Goal: Transaction & Acquisition: Purchase product/service

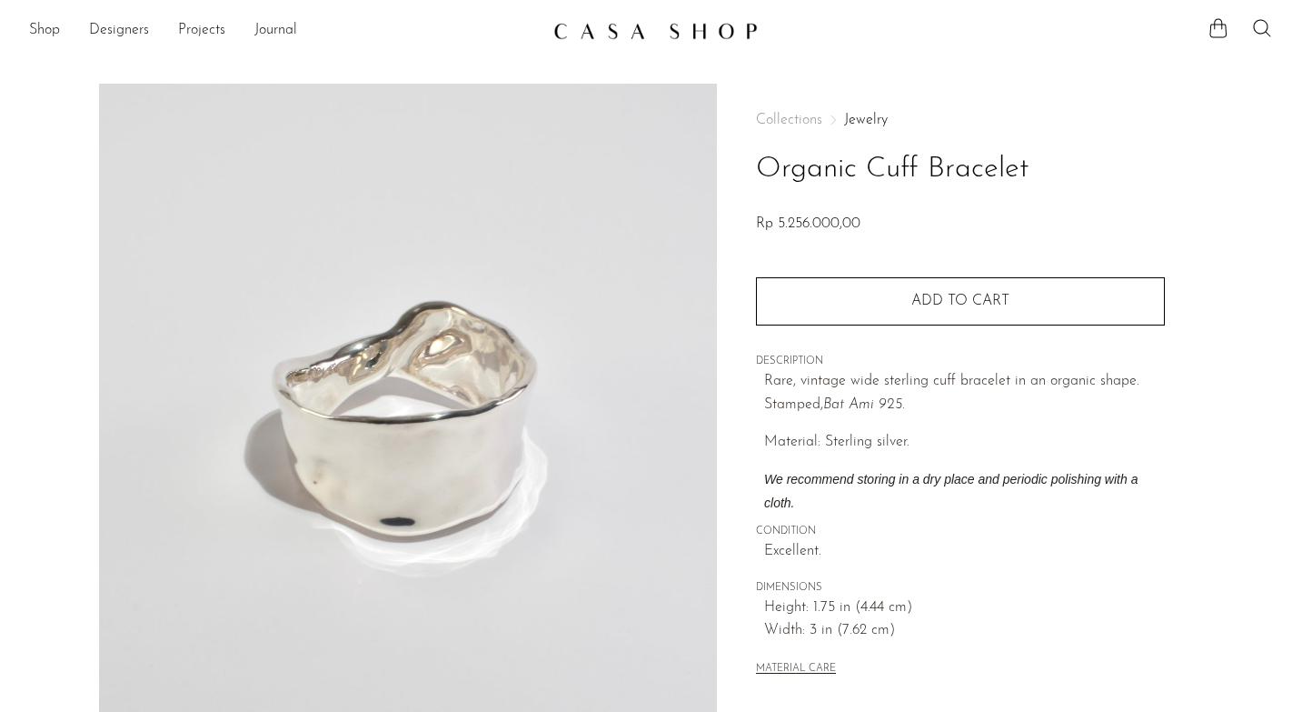
scroll to position [408, 0]
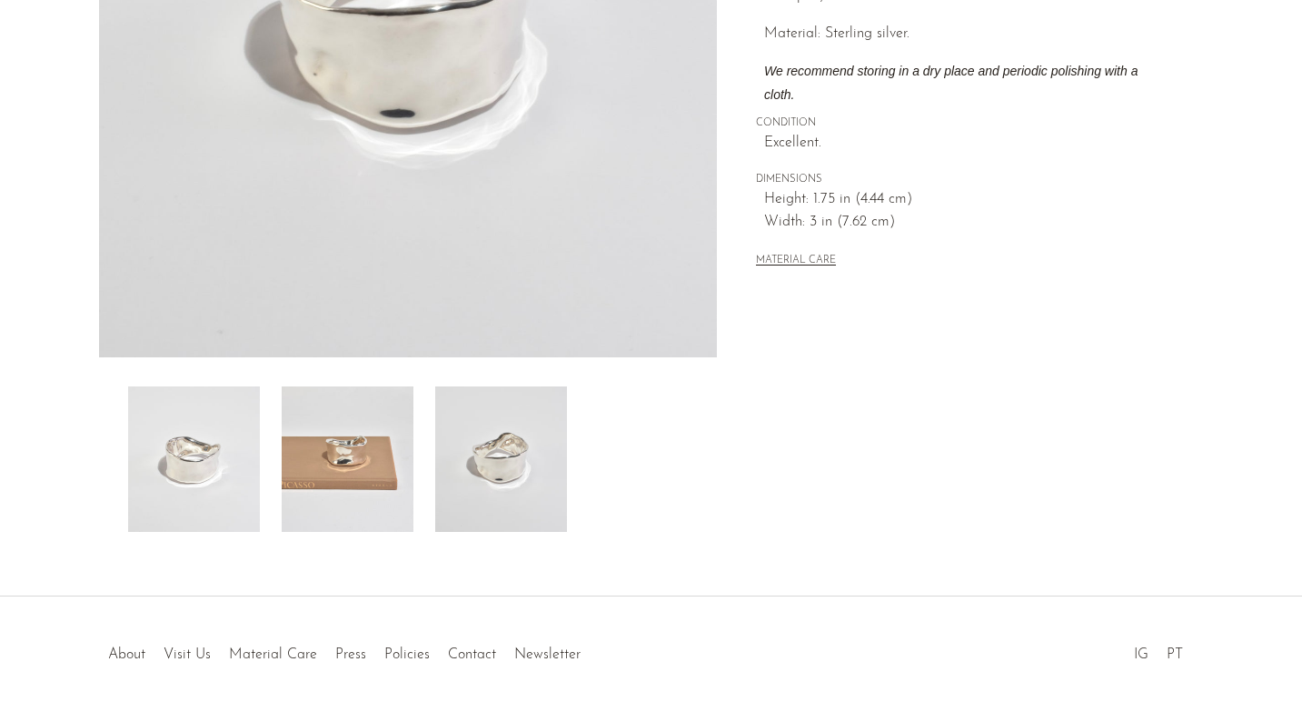
click at [497, 484] on img at bounding box center [501, 458] width 132 height 145
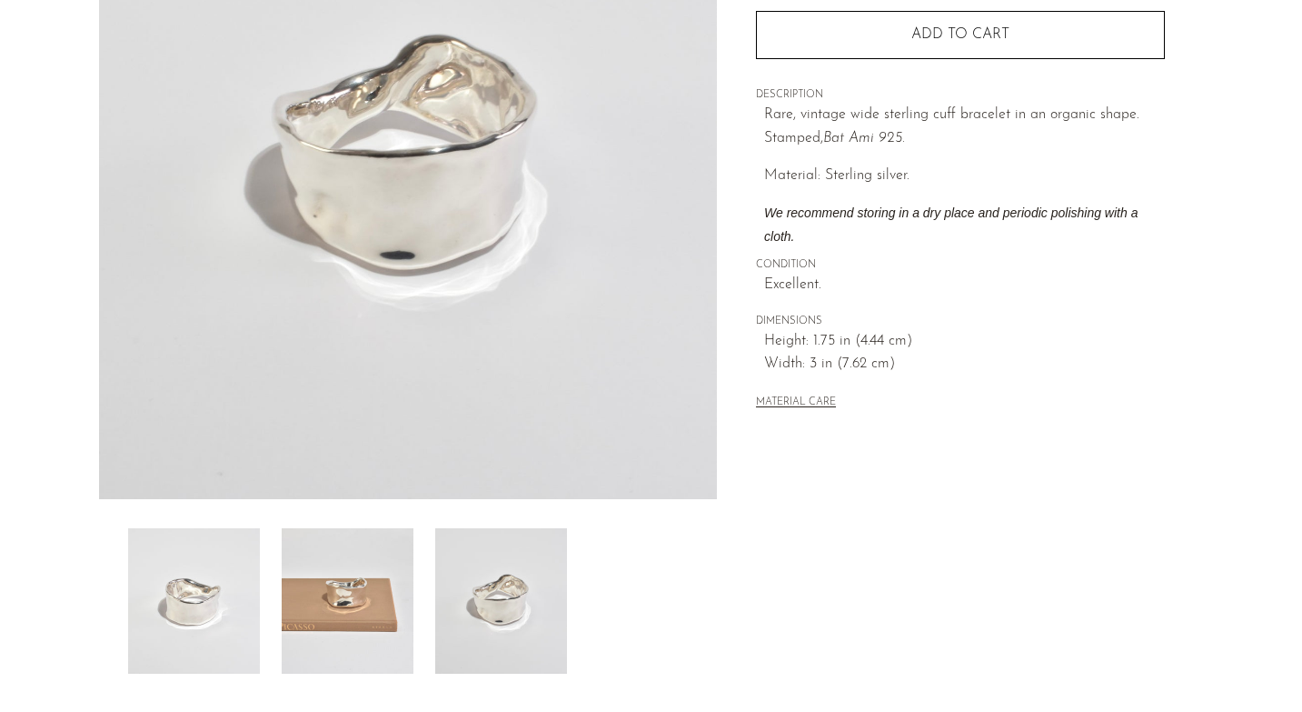
scroll to position [294, 0]
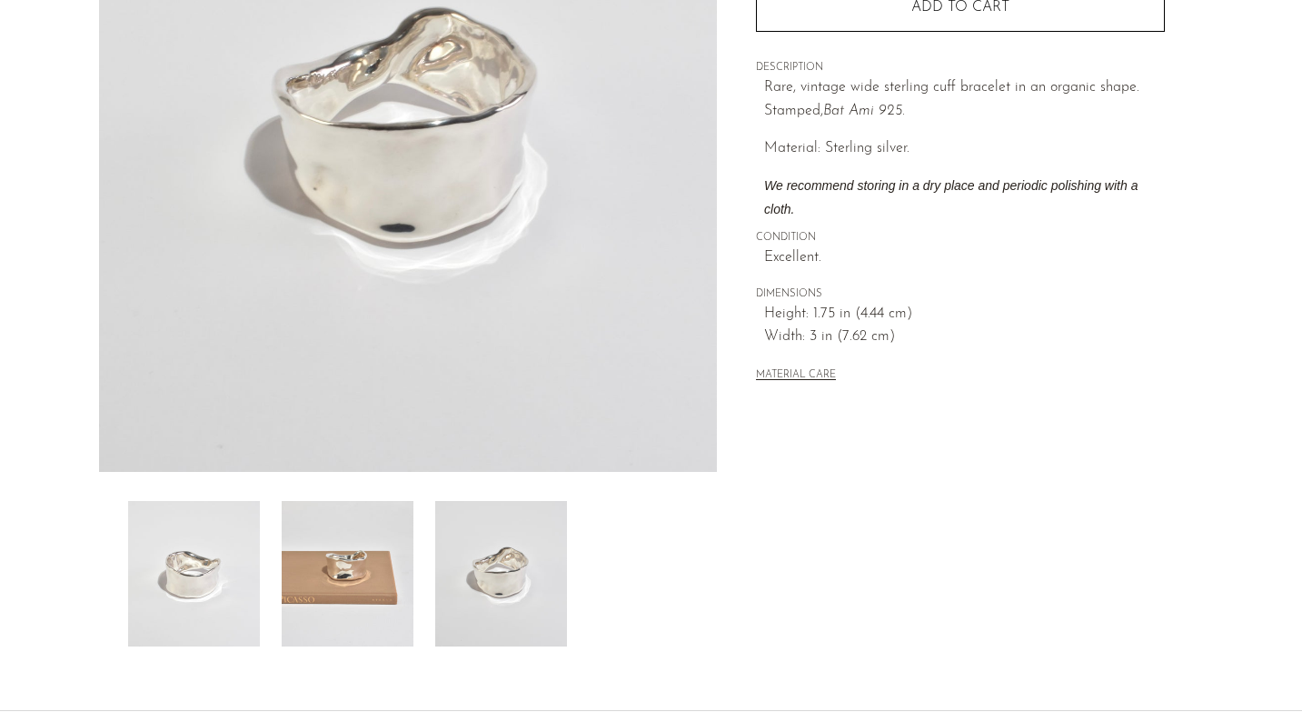
click at [384, 613] on img at bounding box center [348, 573] width 132 height 145
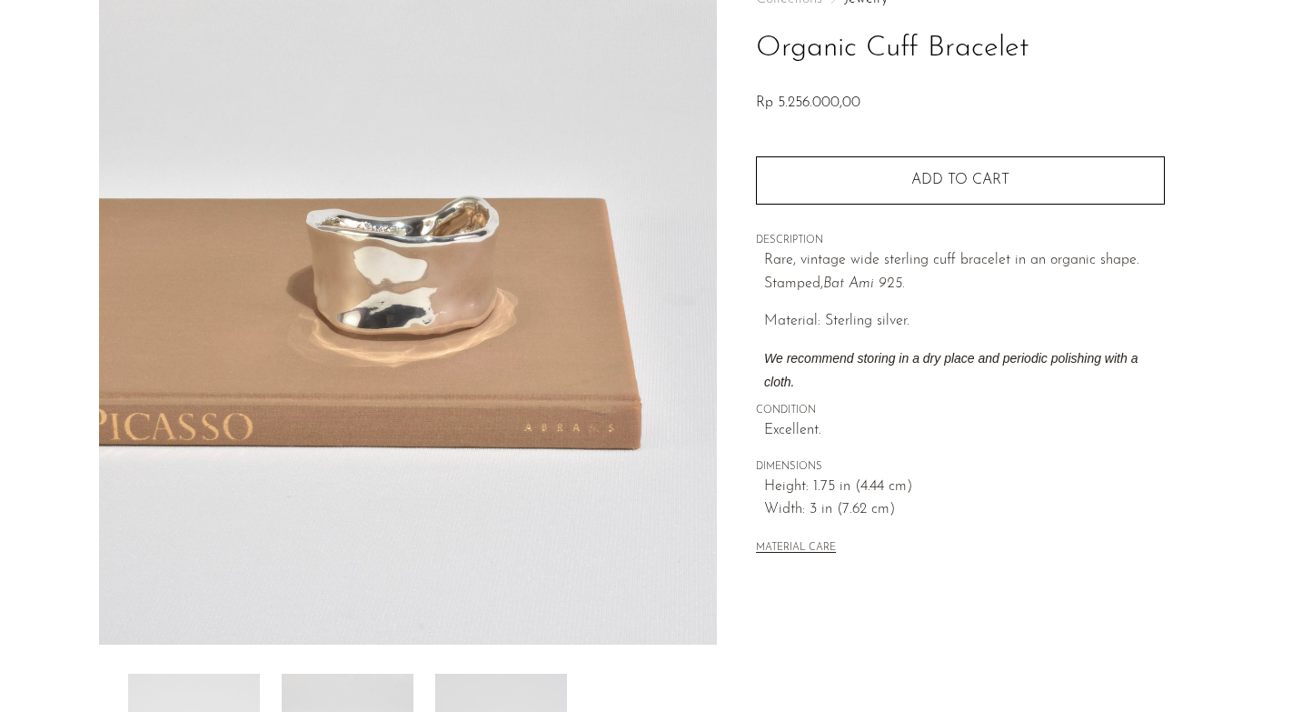
scroll to position [0, 0]
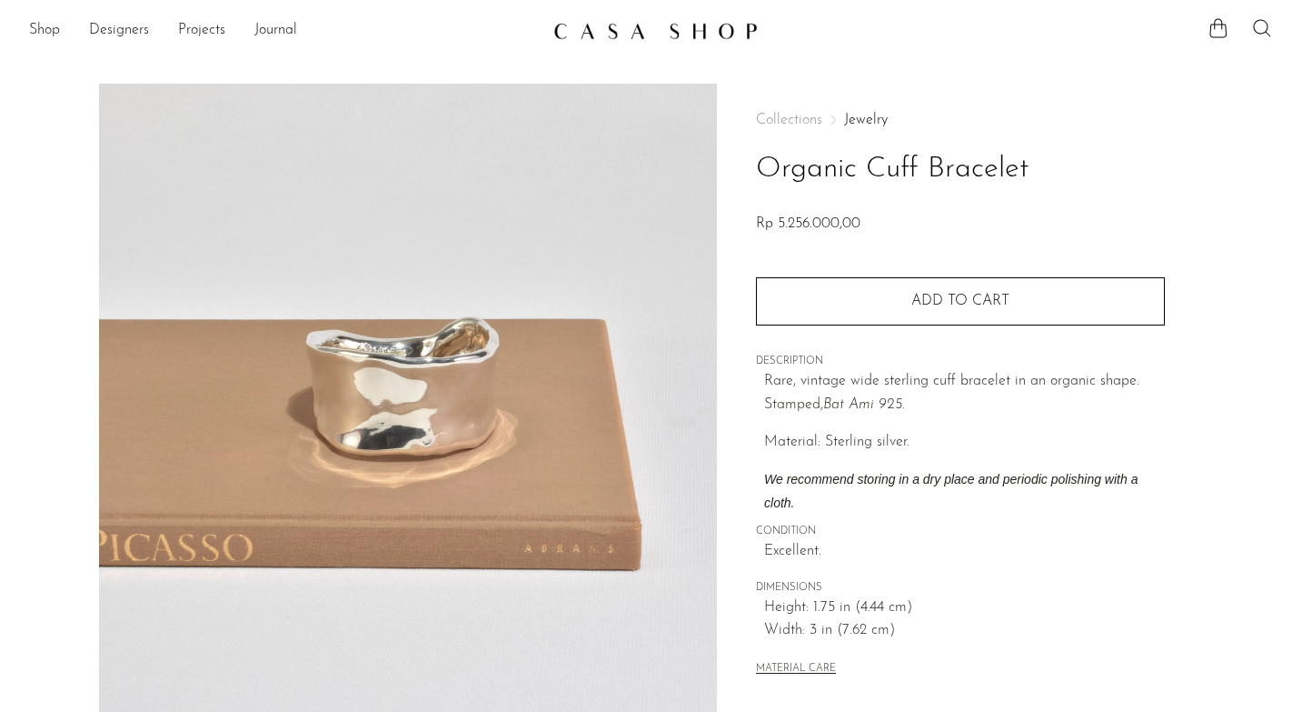
click at [1258, 29] on icon at bounding box center [1263, 28] width 22 height 22
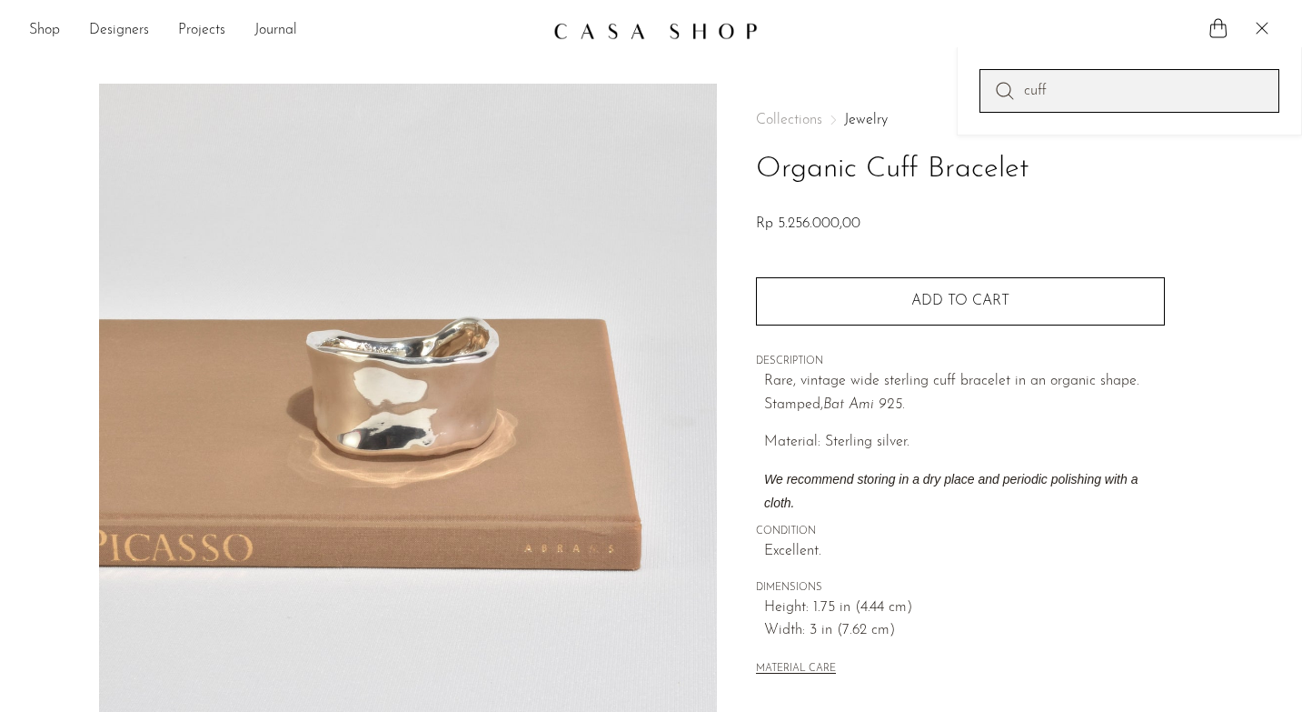
type input "cuff"
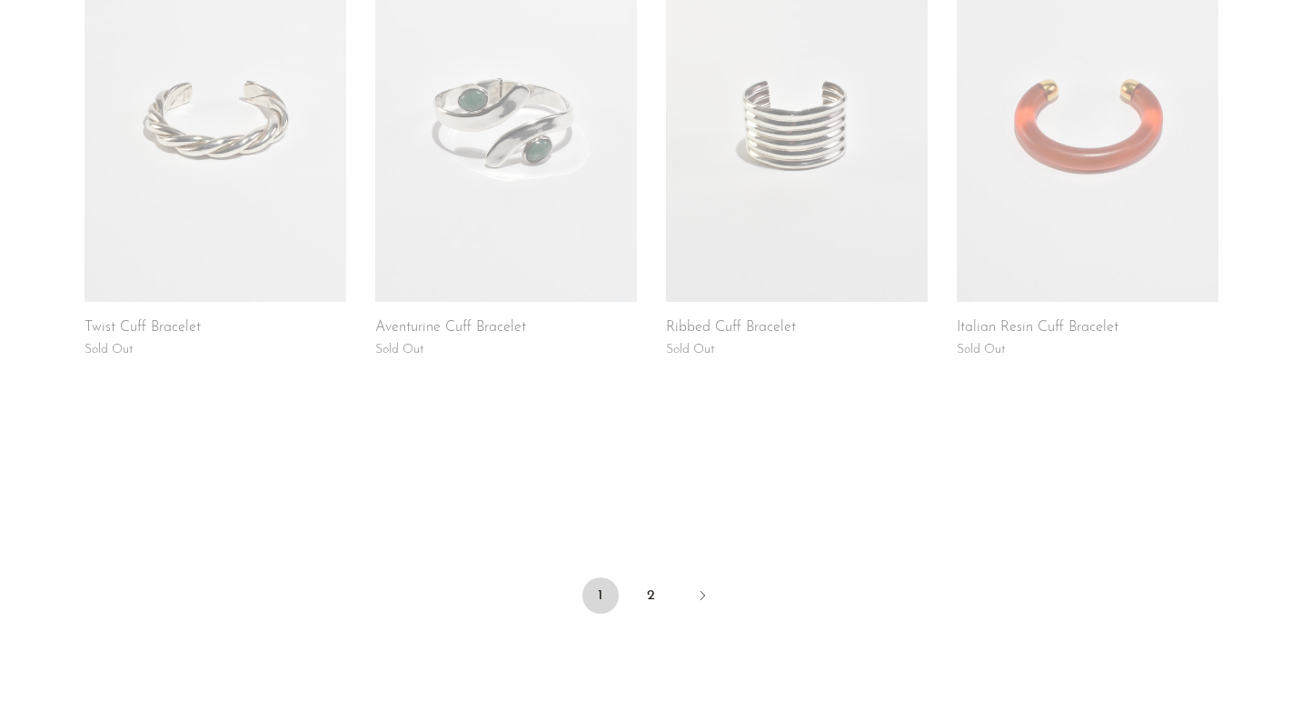
scroll to position [1337, 0]
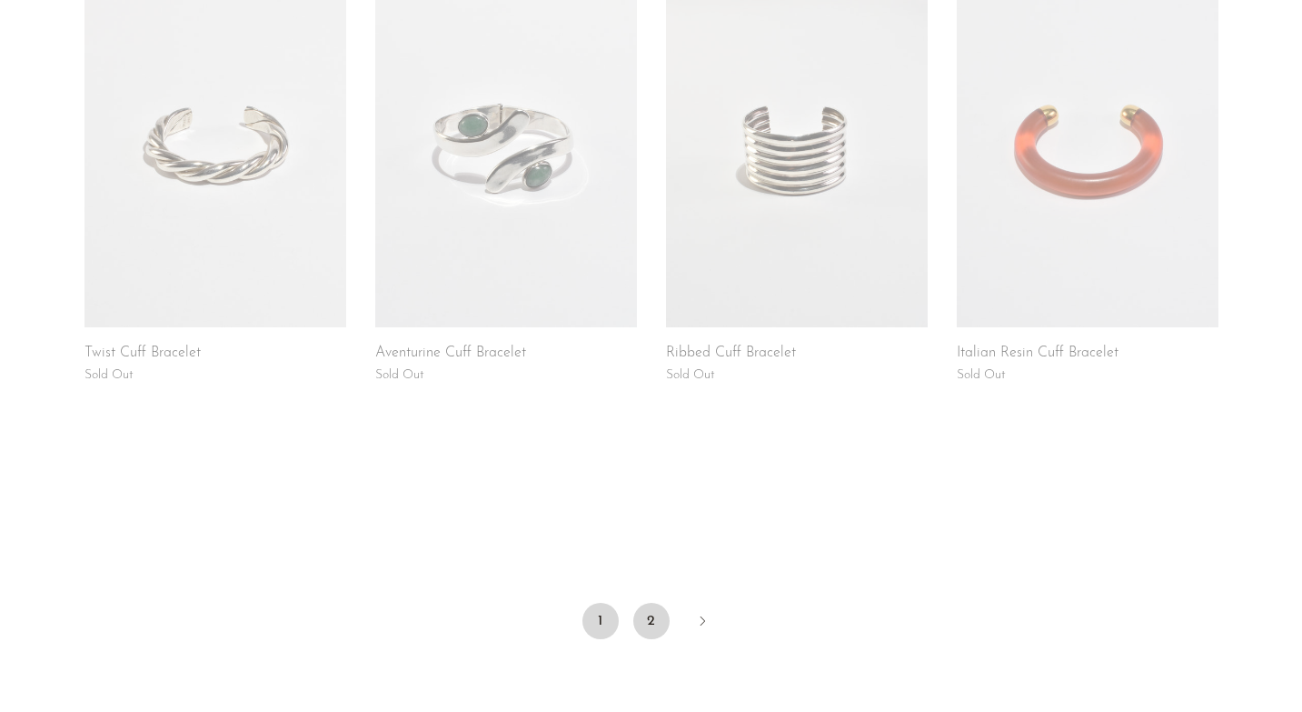
click at [643, 625] on link "2" at bounding box center [652, 621] width 36 height 36
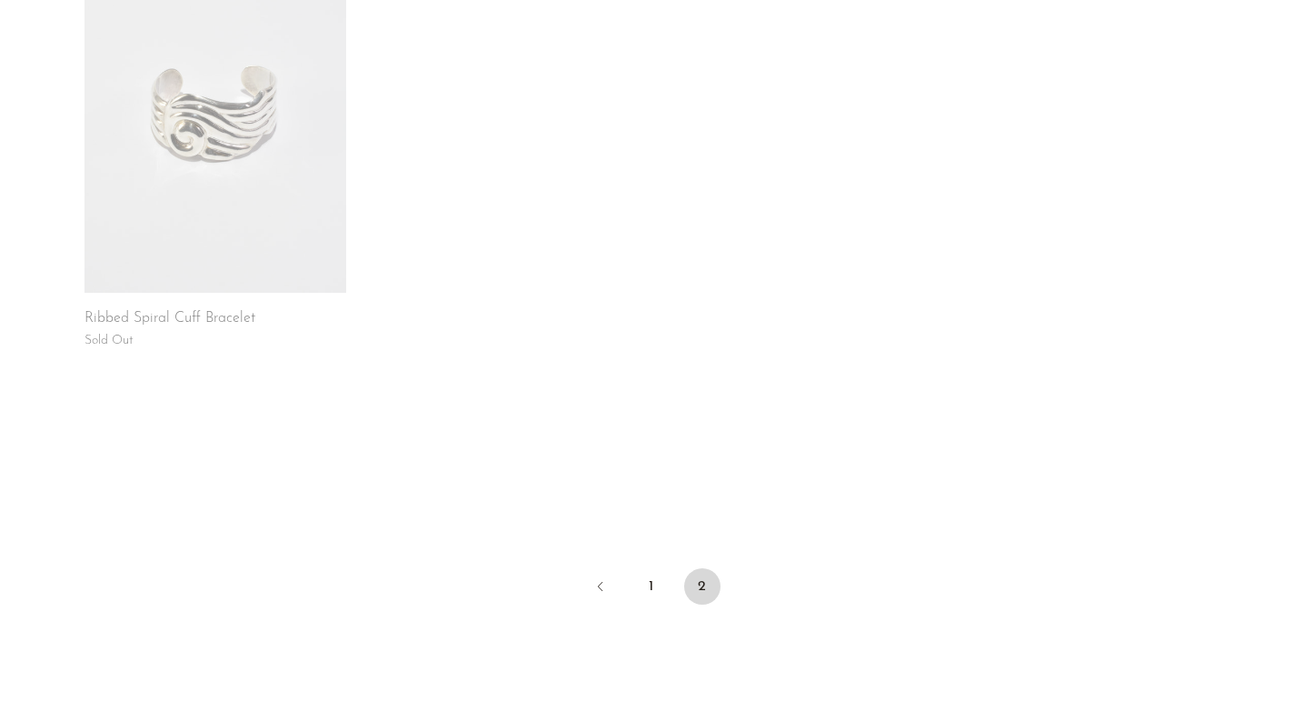
scroll to position [460, 0]
